Goal: Transaction & Acquisition: Purchase product/service

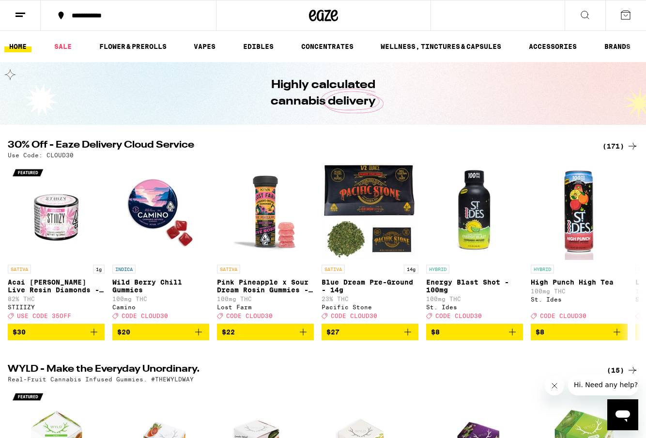
click at [611, 148] on div "(171)" at bounding box center [620, 146] width 36 height 12
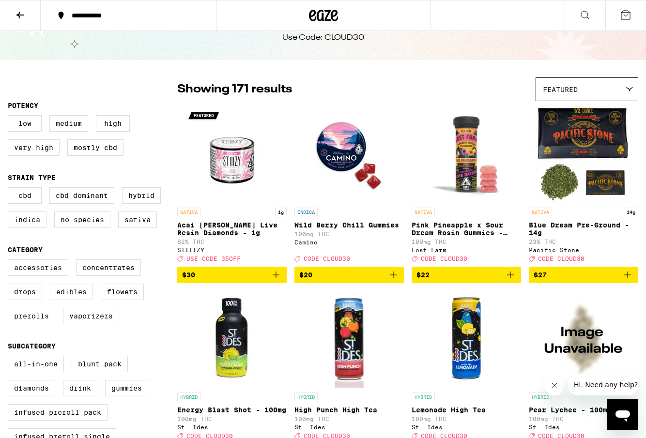
scroll to position [41, 0]
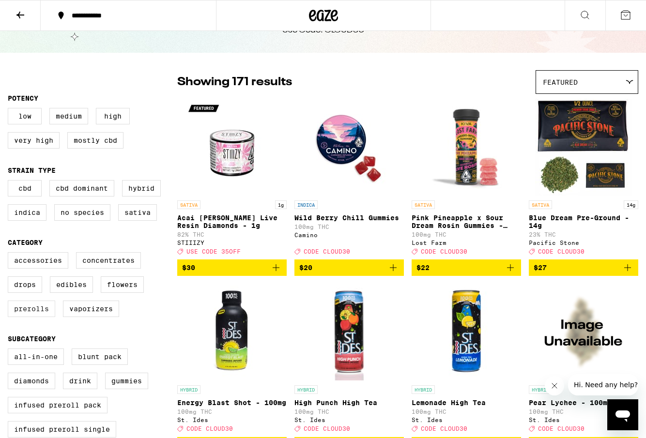
click at [38, 313] on label "Prerolls" at bounding box center [31, 309] width 47 height 16
click at [10, 254] on input "Prerolls" at bounding box center [10, 254] width 0 height 0
checkbox input "true"
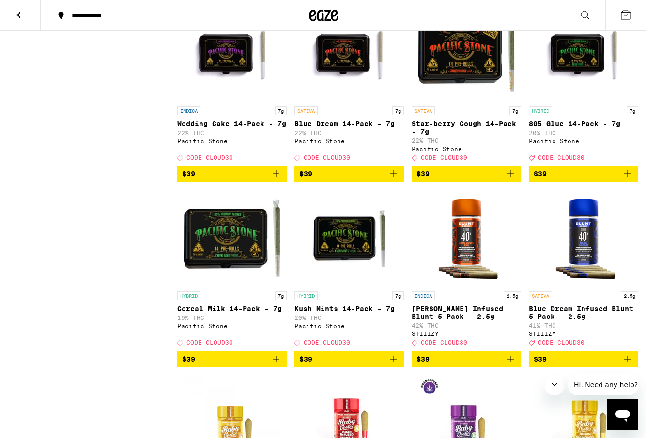
scroll to position [1617, 0]
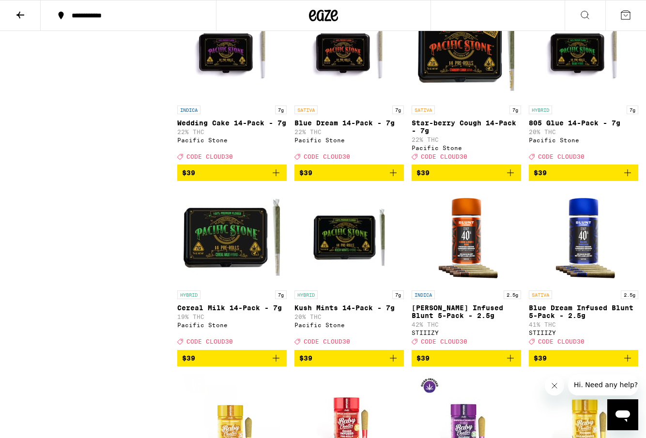
click at [392, 179] on icon "Add to bag" at bounding box center [393, 173] width 12 height 12
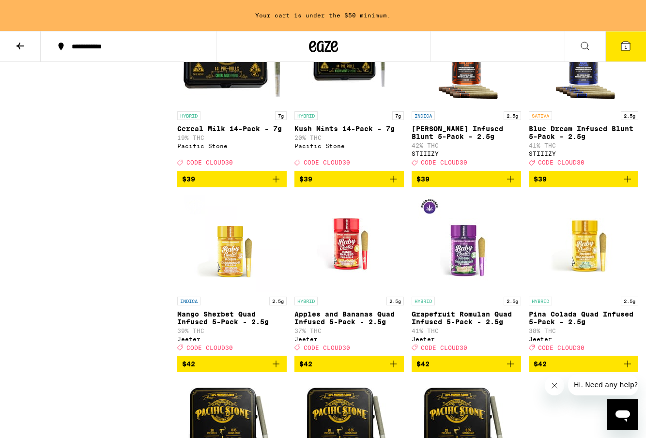
scroll to position [1829, 0]
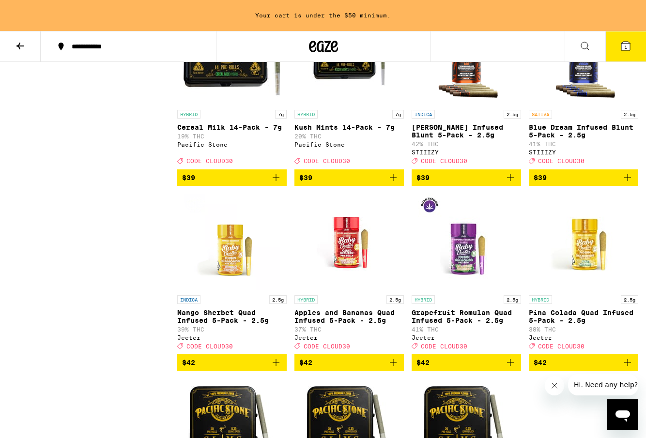
click at [277, 184] on icon "Add to bag" at bounding box center [276, 178] width 12 height 12
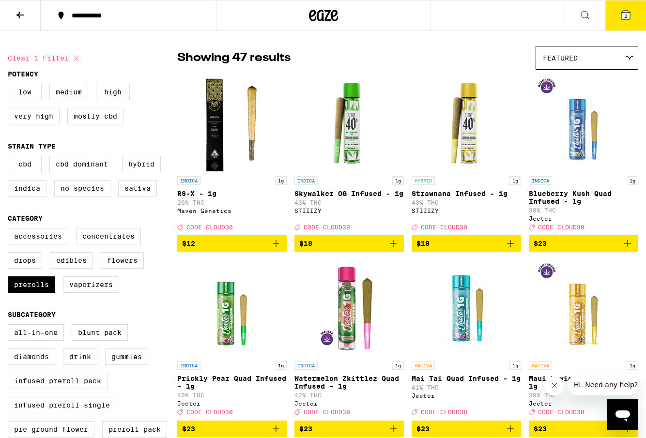
scroll to position [64, 0]
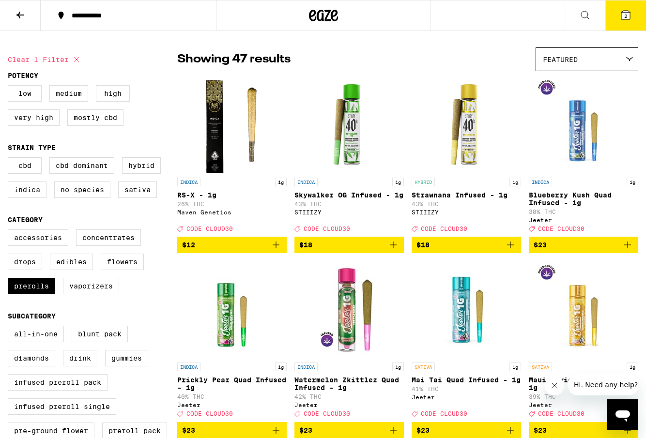
click at [625, 25] on button "2" at bounding box center [625, 15] width 41 height 30
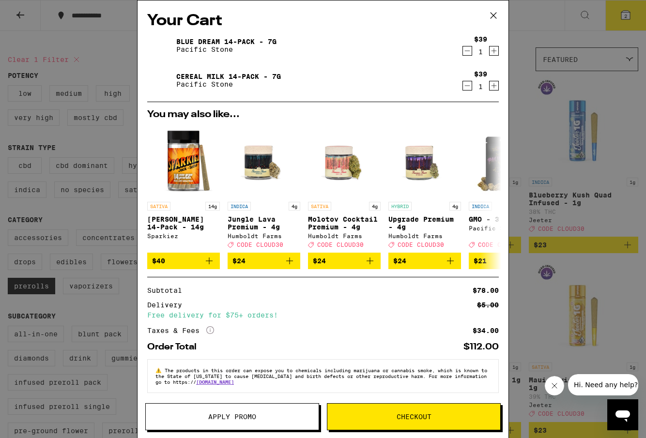
click at [258, 408] on button "Apply Promo" at bounding box center [232, 416] width 174 height 27
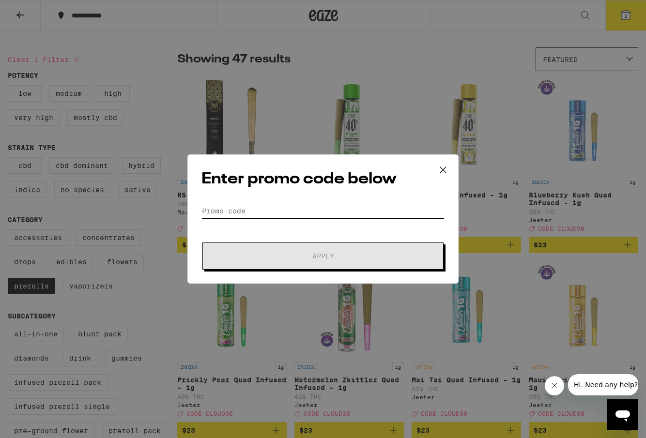
click at [256, 215] on input "Promo Code" at bounding box center [322, 211] width 243 height 15
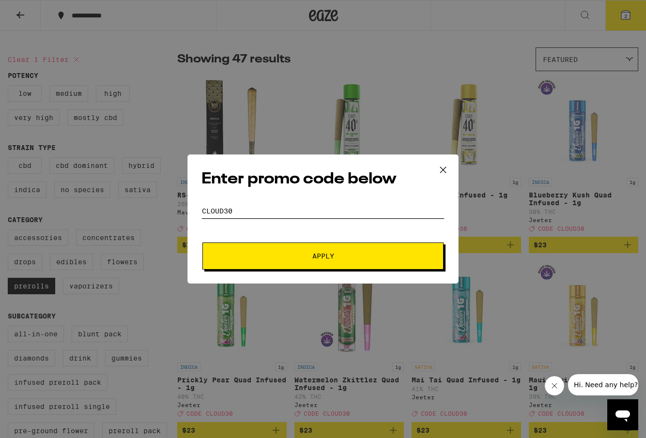
type input "CLOUD30"
click at [275, 265] on button "Apply" at bounding box center [322, 256] width 241 height 27
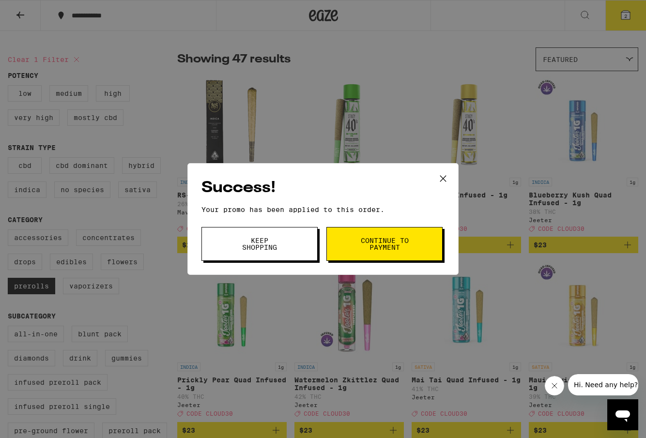
click at [366, 248] on span "Continue to payment" at bounding box center [384, 244] width 49 height 14
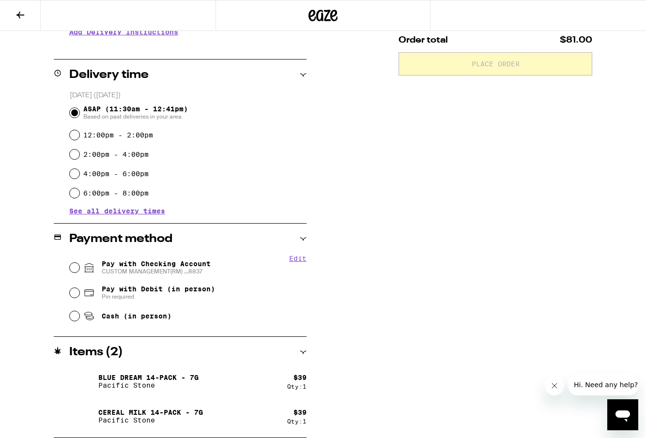
scroll to position [214, 0]
click at [73, 271] on input "Pay with Checking Account CUSTOM MANAGEMENT(RM) ...8837" at bounding box center [75, 268] width 10 height 10
radio input "true"
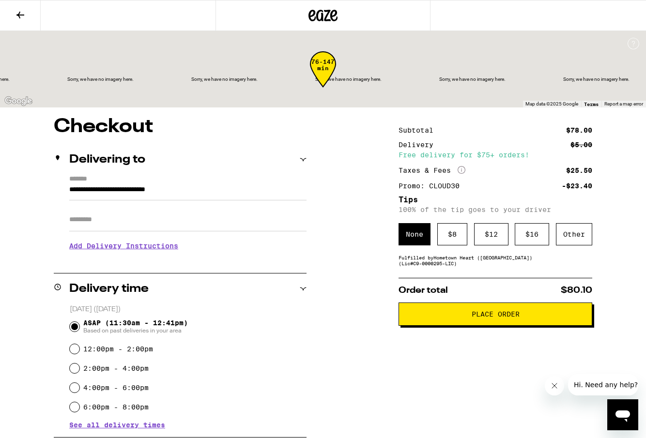
scroll to position [0, 0]
click at [563, 244] on div "Other" at bounding box center [574, 234] width 36 height 22
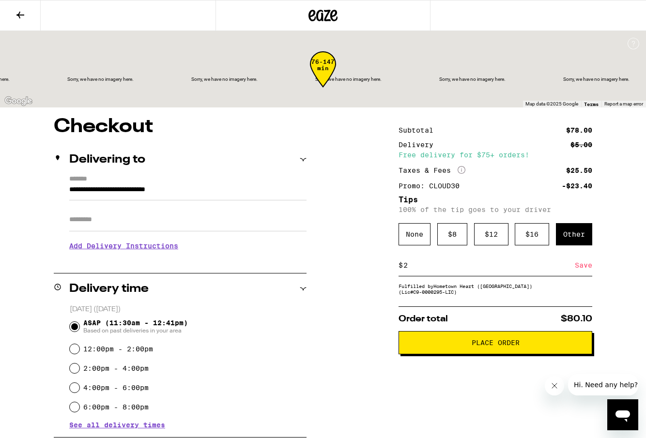
type input "2"
click at [585, 267] on div "Save" at bounding box center [583, 265] width 17 height 21
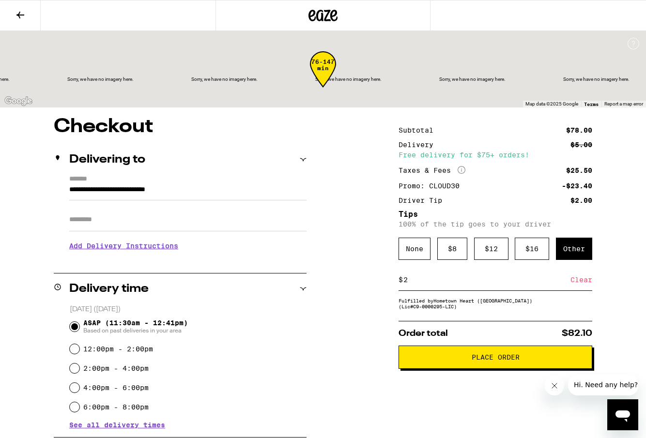
click at [550, 385] on button "Close message from company" at bounding box center [554, 385] width 19 height 19
click at [501, 361] on span "Place Order" at bounding box center [496, 357] width 48 height 7
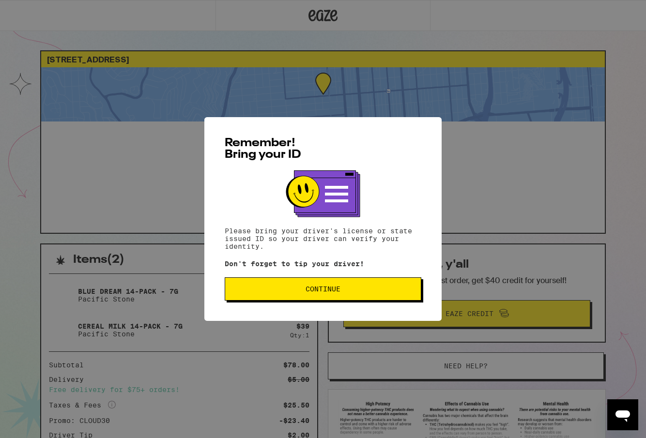
click at [322, 287] on span "Continue" at bounding box center [323, 289] width 35 height 7
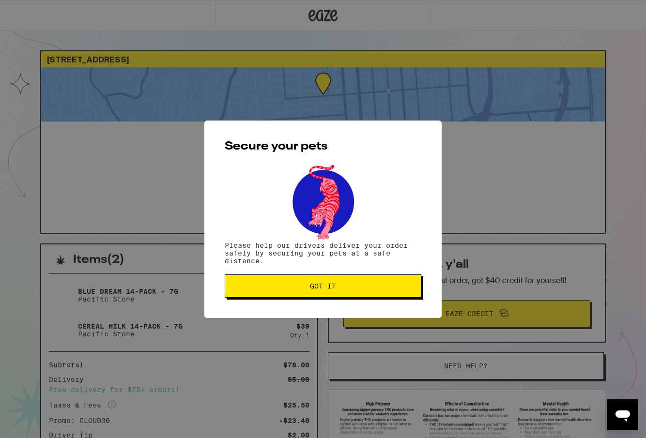
click at [322, 287] on span "Got it" at bounding box center [323, 286] width 26 height 7
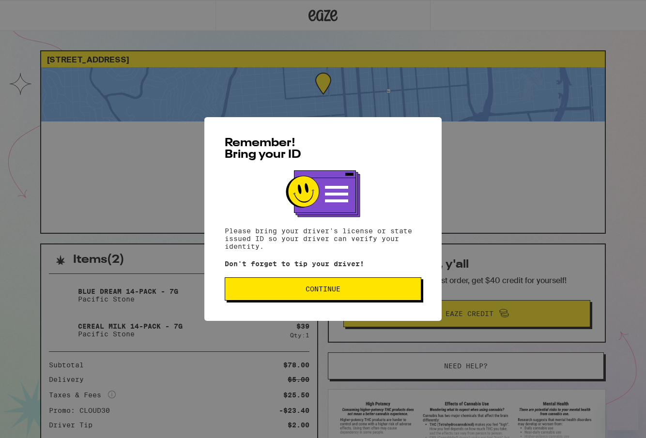
click at [306, 292] on span "Continue" at bounding box center [323, 289] width 35 height 7
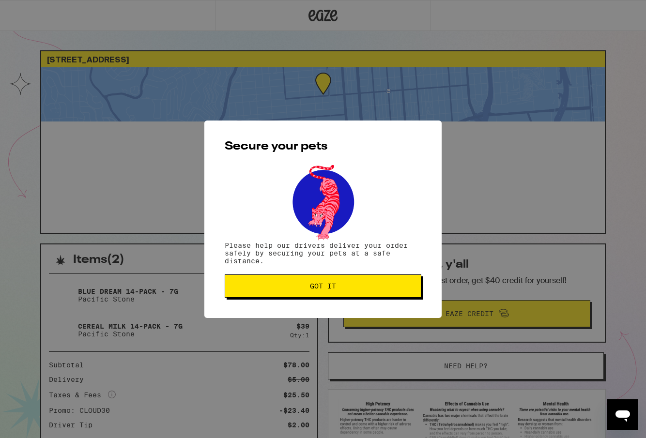
click at [306, 293] on button "Got it" at bounding box center [323, 286] width 197 height 23
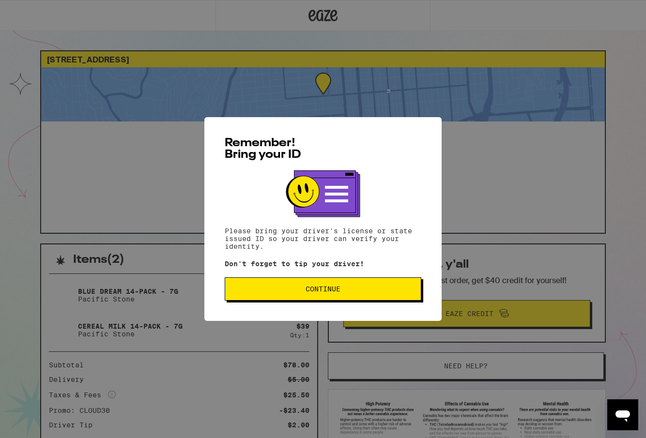
click at [297, 290] on span "Continue" at bounding box center [323, 289] width 180 height 7
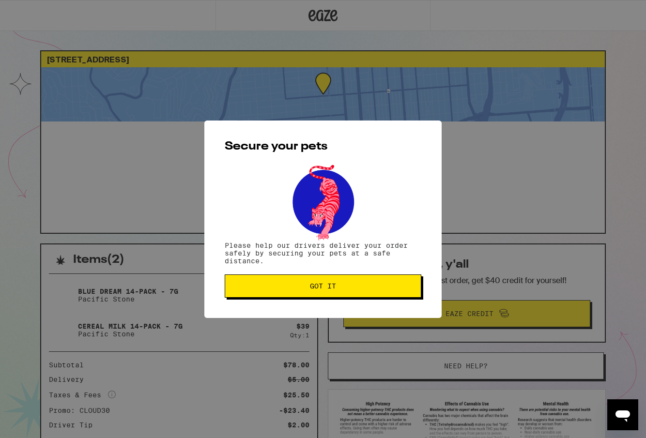
click at [297, 290] on span "Got it" at bounding box center [323, 286] width 180 height 7
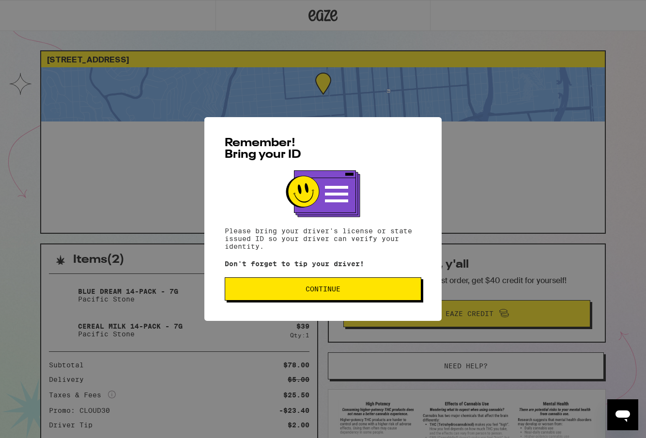
click at [317, 281] on button "Continue" at bounding box center [323, 288] width 197 height 23
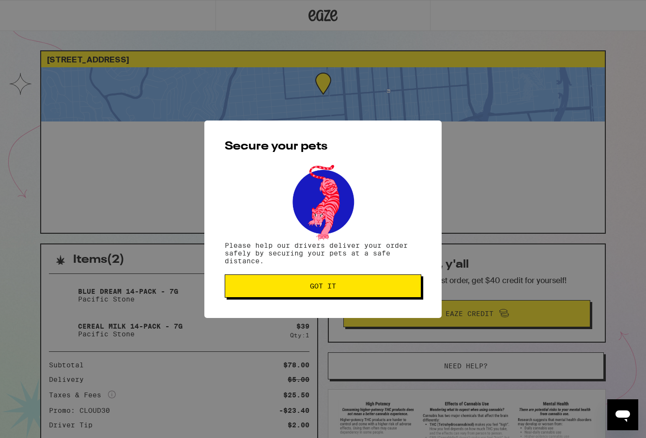
click at [321, 288] on span "Got it" at bounding box center [323, 286] width 26 height 7
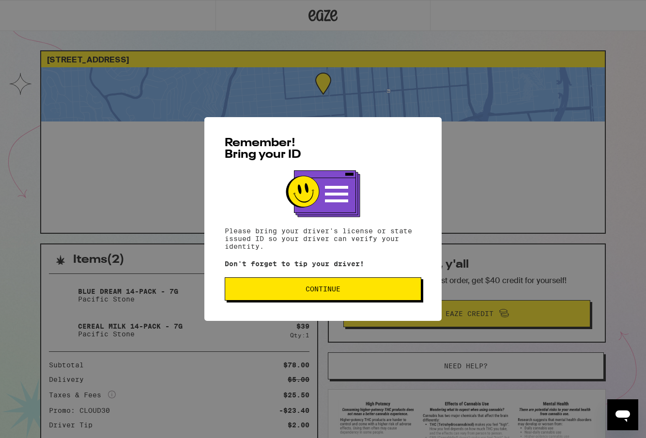
click at [324, 283] on button "Continue" at bounding box center [323, 288] width 197 height 23
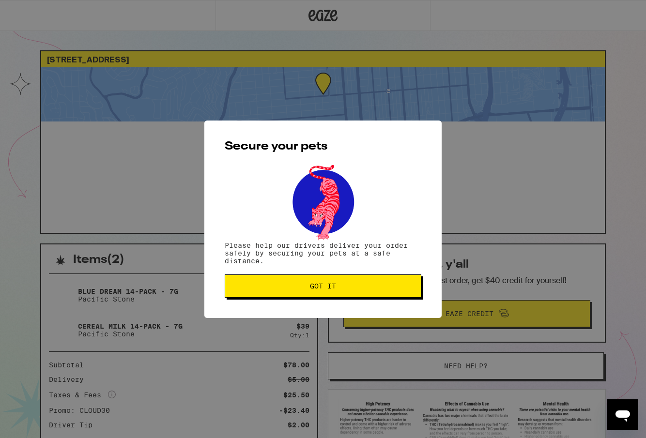
click at [324, 283] on button "Got it" at bounding box center [323, 286] width 197 height 23
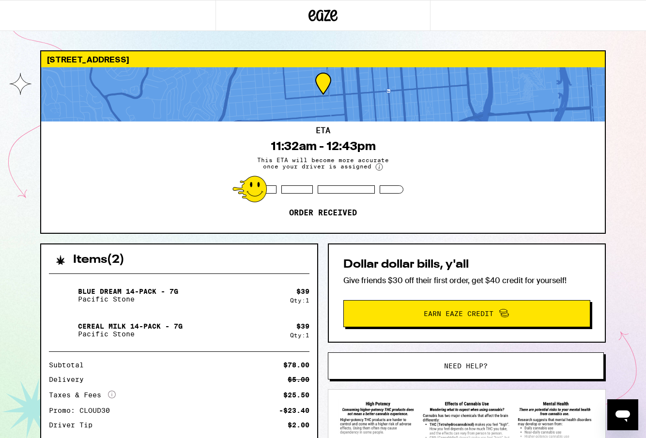
click at [376, 166] on circle at bounding box center [379, 167] width 7 height 7
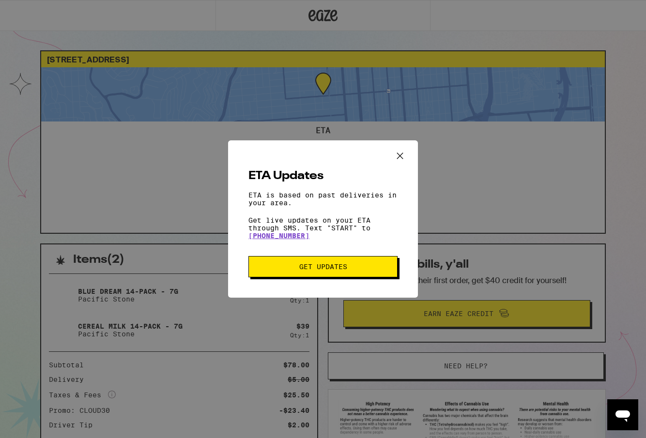
click at [402, 154] on icon "Close ETA information modal" at bounding box center [400, 156] width 15 height 15
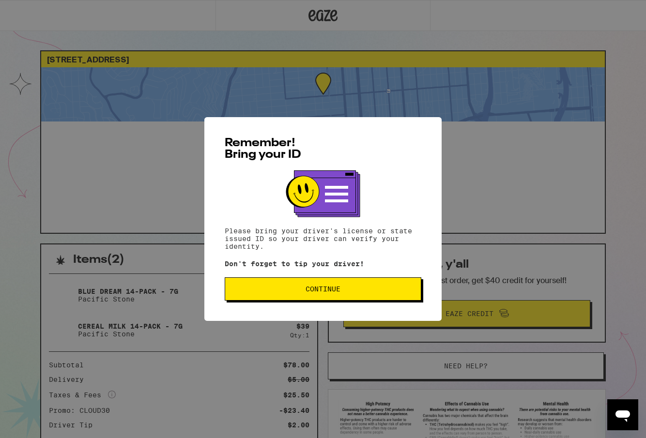
click at [365, 288] on span "Continue" at bounding box center [323, 289] width 180 height 7
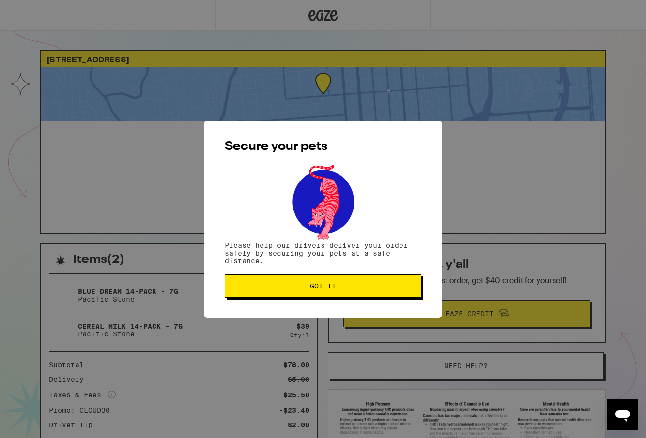
click at [365, 288] on span "Got it" at bounding box center [323, 286] width 180 height 7
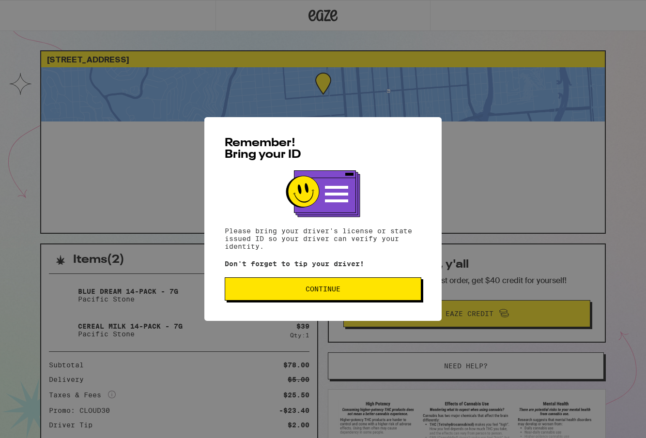
click at [294, 292] on span "Continue" at bounding box center [323, 289] width 180 height 7
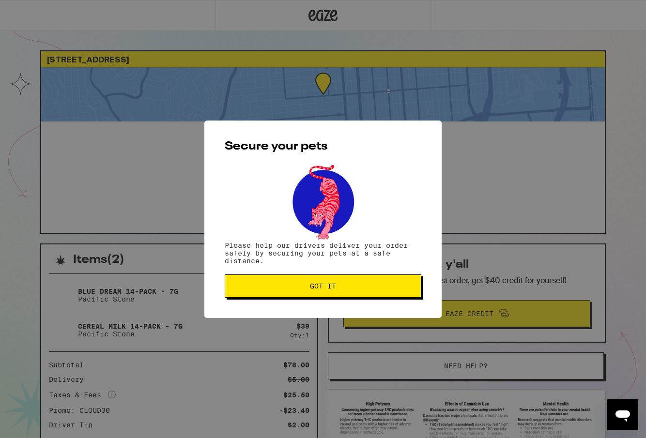
click at [294, 292] on button "Got it" at bounding box center [323, 286] width 197 height 23
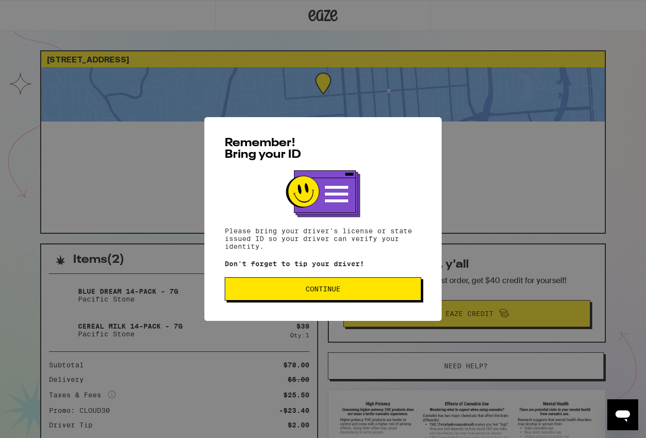
click at [314, 280] on button "Continue" at bounding box center [323, 288] width 197 height 23
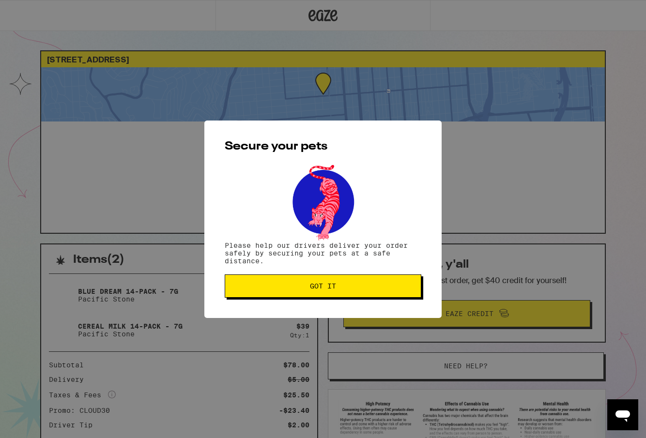
click at [314, 280] on button "Got it" at bounding box center [323, 286] width 197 height 23
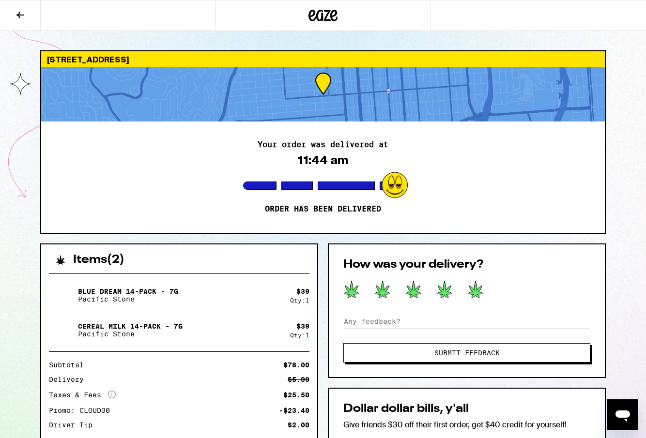
click at [478, 291] on icon at bounding box center [475, 289] width 15 height 17
click at [476, 352] on span "Submit Feedback" at bounding box center [466, 353] width 65 height 7
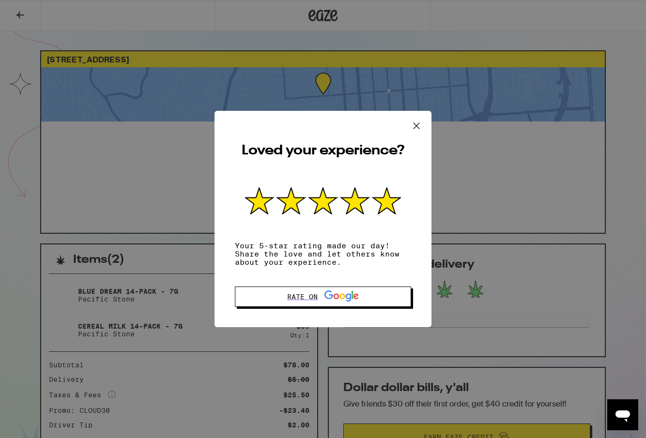
click at [414, 133] on icon at bounding box center [416, 126] width 15 height 15
